Goal: Transaction & Acquisition: Purchase product/service

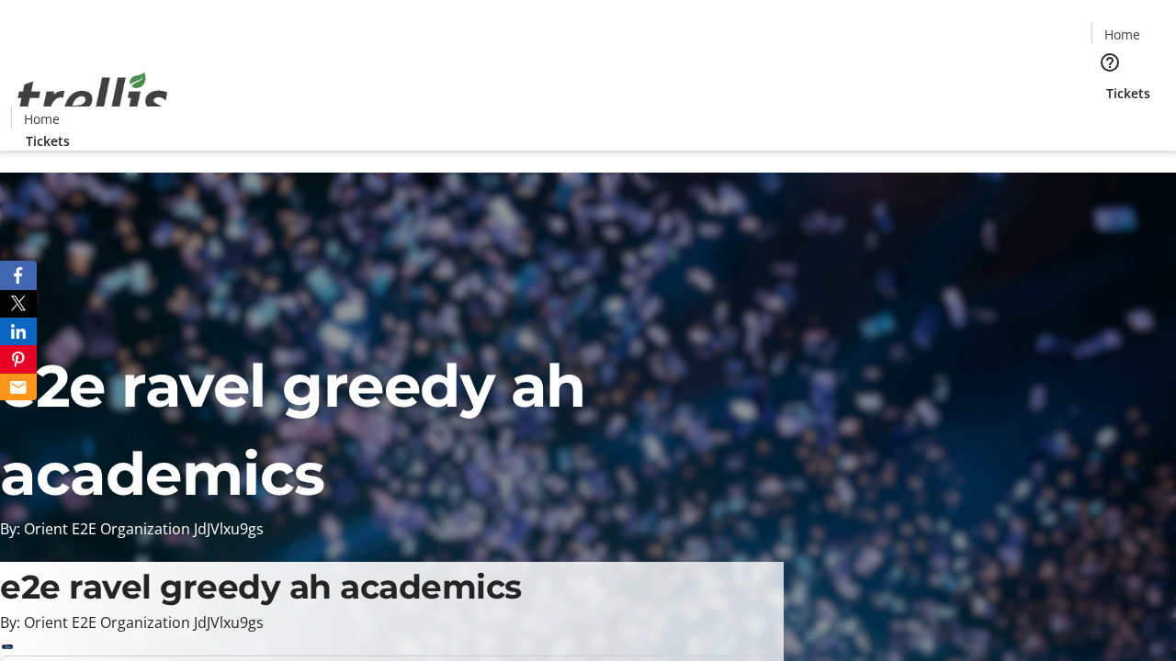
click at [1106, 84] on span "Tickets" at bounding box center [1128, 93] width 44 height 19
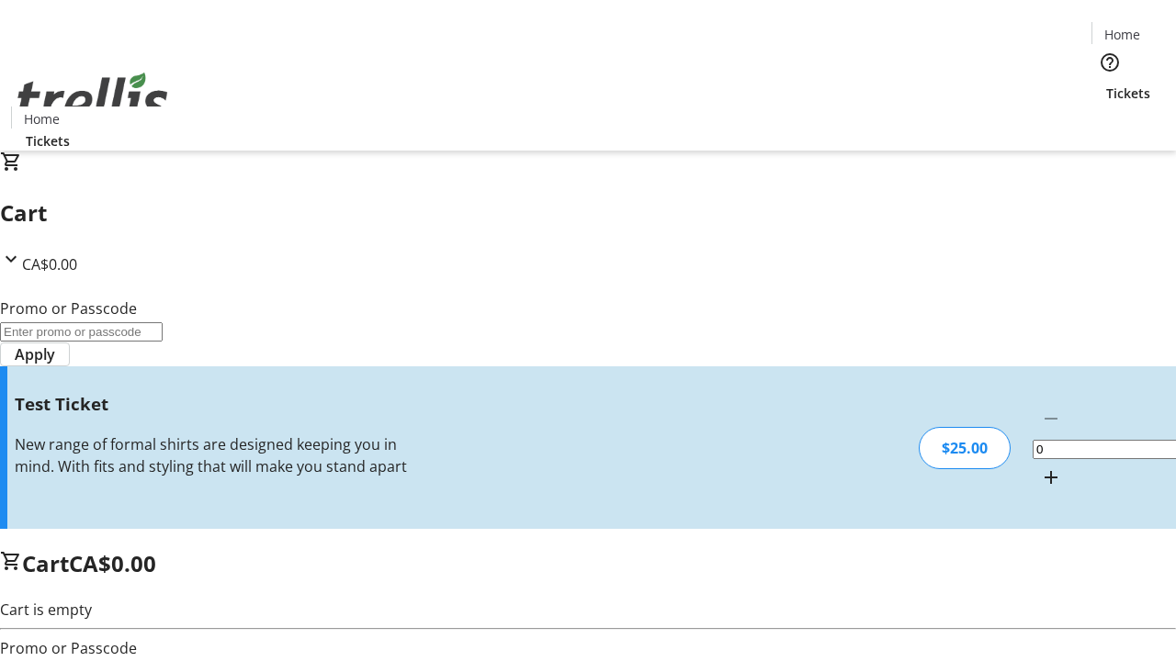
click at [1040, 467] on mat-icon "Increment by one" at bounding box center [1051, 478] width 22 height 22
type input "1"
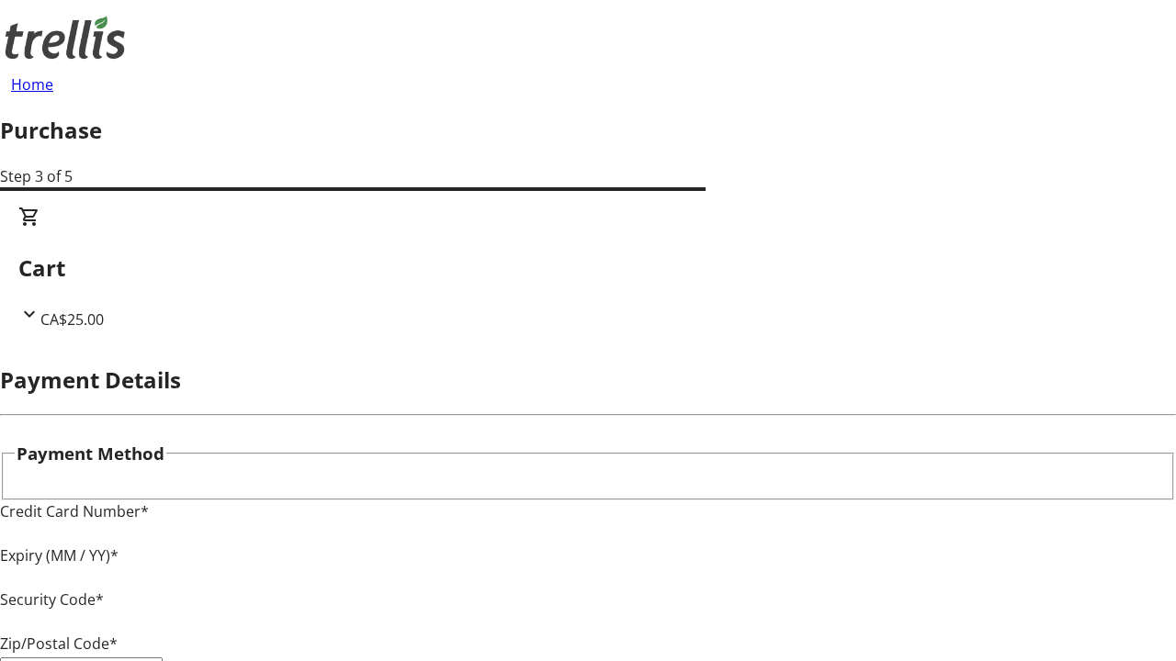
type input "V1Y 0C2"
